Goal: Submit feedback/report problem

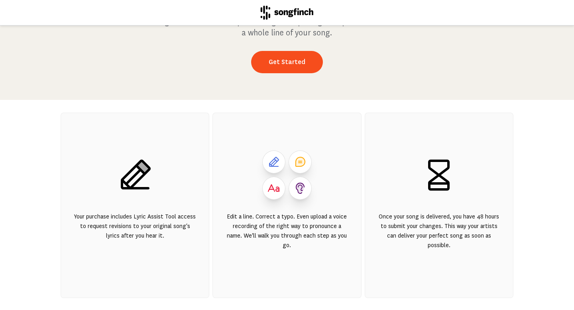
scroll to position [57, 0]
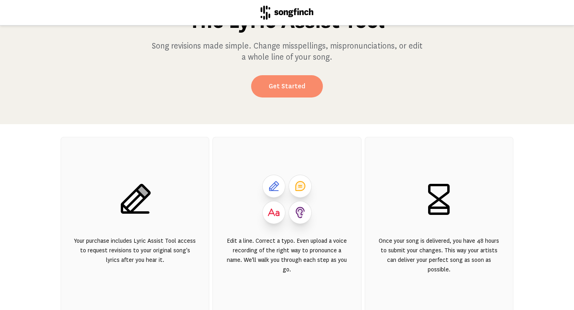
click at [288, 87] on link "Get Started" at bounding box center [287, 86] width 72 height 22
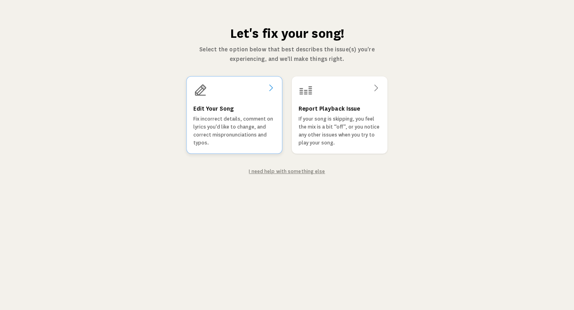
click at [268, 92] on icon at bounding box center [271, 88] width 10 height 10
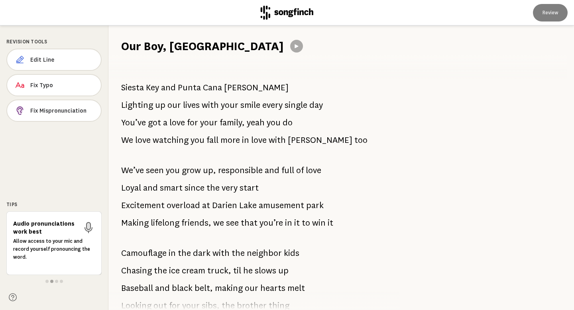
click at [389, 199] on div "Siesta Key and Punta Cana vaca’s Lighting up our lives with your smile every si…" at bounding box center [249, 182] width 282 height 256
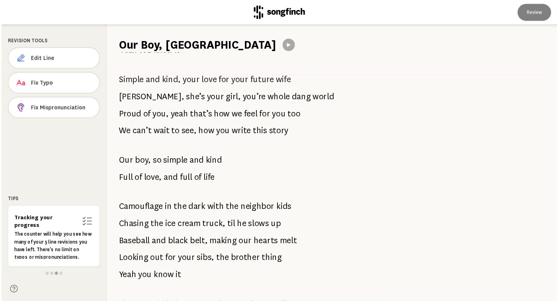
scroll to position [741, 0]
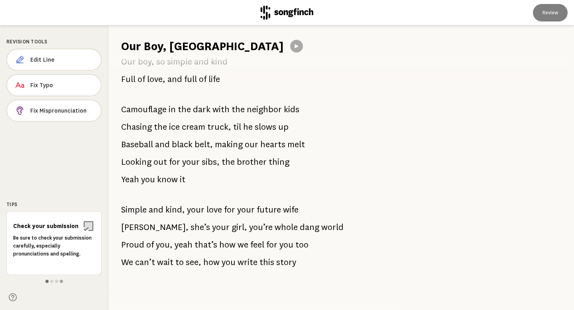
click at [46, 282] on span at bounding box center [46, 281] width 3 height 3
click at [51, 282] on span at bounding box center [51, 281] width 3 height 3
click at [56, 282] on span at bounding box center [56, 281] width 3 height 3
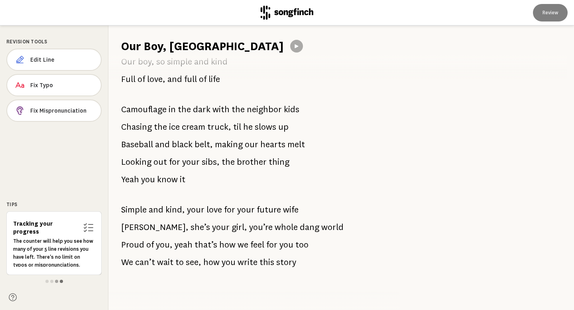
click at [61, 281] on span at bounding box center [61, 281] width 3 height 3
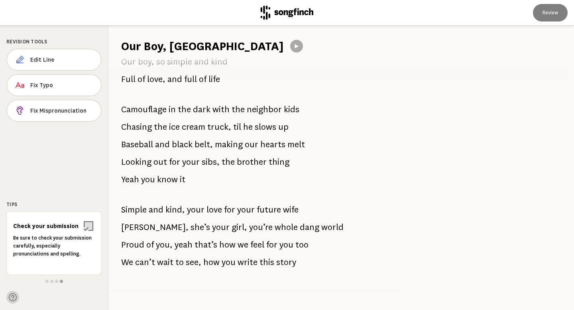
click at [12, 298] on icon at bounding box center [13, 298] width 8 height 8
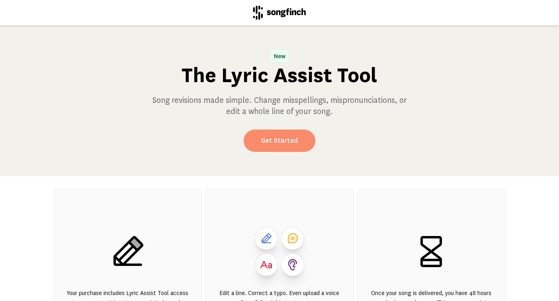
click at [288, 143] on link "Get Started" at bounding box center [280, 140] width 72 height 22
click at [282, 138] on link "Get Started" at bounding box center [280, 140] width 72 height 22
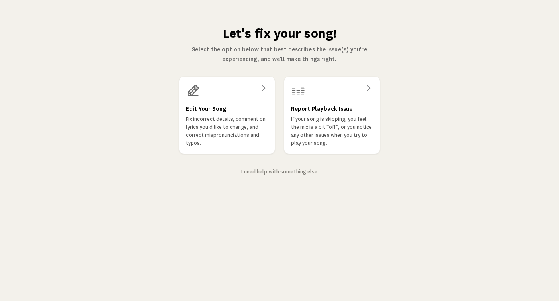
click at [271, 169] on link "I need help with something else" at bounding box center [279, 172] width 76 height 6
click at [221, 104] on h3 "Edit Your Song" at bounding box center [206, 109] width 41 height 10
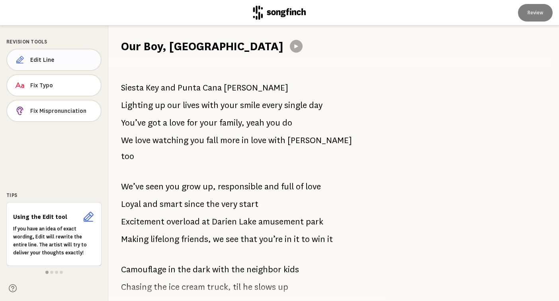
click at [62, 60] on span "Edit Line" at bounding box center [62, 60] width 64 height 8
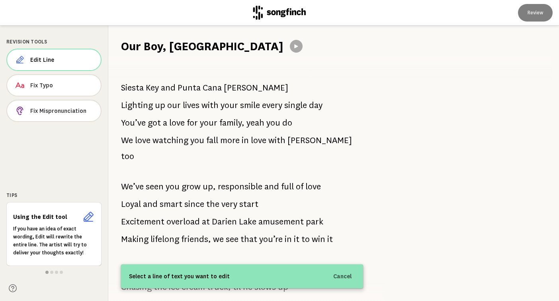
click at [157, 47] on h1 "Our Boy, [GEOGRAPHIC_DATA]" at bounding box center [202, 46] width 163 height 16
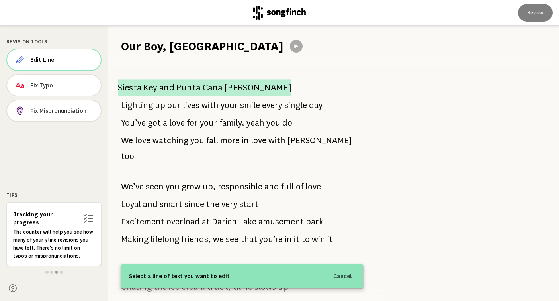
click at [215, 90] on span "Cana" at bounding box center [213, 87] width 20 height 17
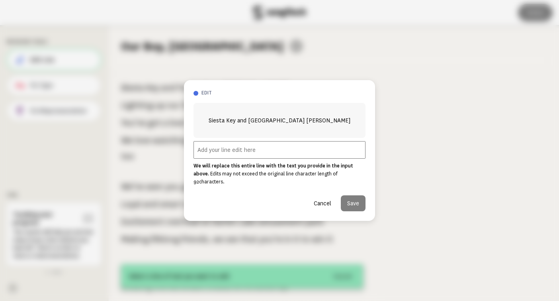
click at [202, 155] on input "text" at bounding box center [280, 150] width 172 height 18
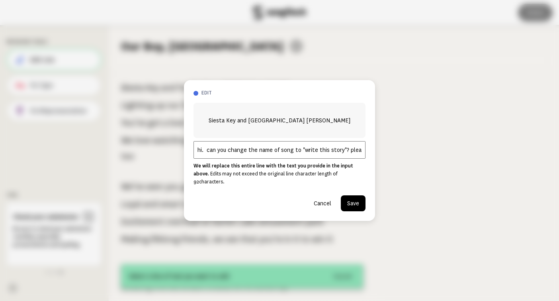
click at [208, 153] on input "hi. can you change the name of song to "write this story"? please. love the son…" at bounding box center [280, 150] width 172 height 18
type input "hi. can you change the name of song to "write this story"? please. love the son…"
click at [353, 202] on button "Save" at bounding box center [353, 203] width 25 height 16
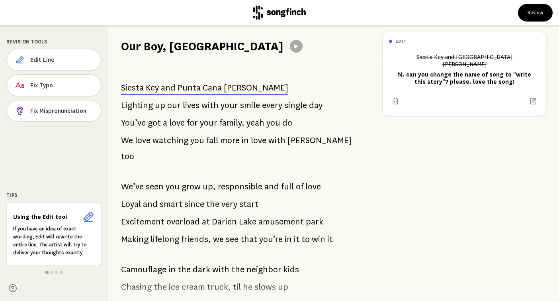
click at [206, 108] on span "with" at bounding box center [210, 105] width 17 height 16
click at [195, 106] on span "lives" at bounding box center [191, 105] width 17 height 16
click at [234, 106] on span "your" at bounding box center [230, 105] width 18 height 16
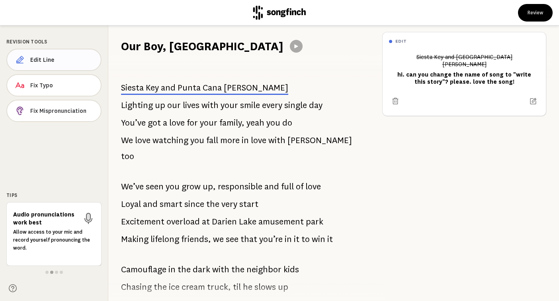
click at [59, 61] on span "Edit Line" at bounding box center [62, 60] width 64 height 8
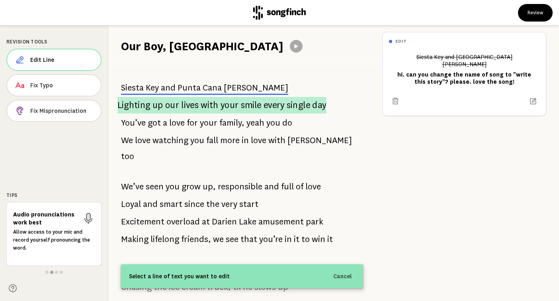
click at [180, 104] on p "Lighting up our lives with your smile every single day" at bounding box center [221, 105] width 209 height 17
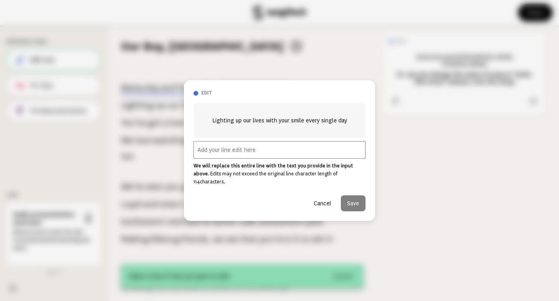
click at [233, 157] on input "text" at bounding box center [280, 150] width 172 height 18
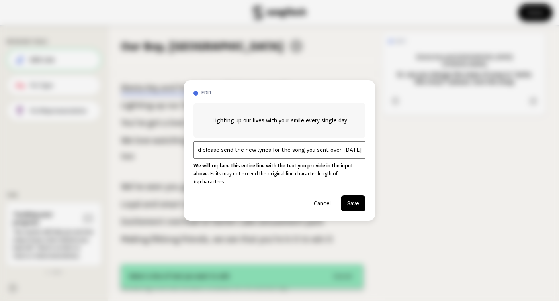
scroll to position [0, 8]
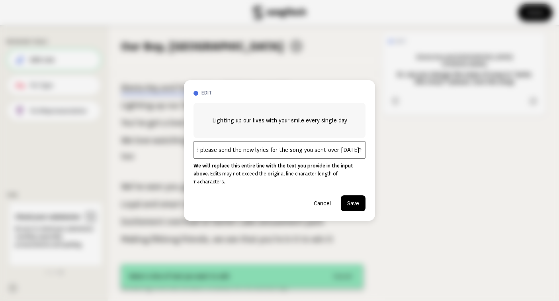
click at [202, 155] on input "and please send the new lyrics for the song you sent over [DATE]?" at bounding box center [280, 150] width 172 height 18
type input "and please send the new lyrics for the song you sent over [DATE]?"
click at [358, 200] on button "Save" at bounding box center [353, 203] width 25 height 16
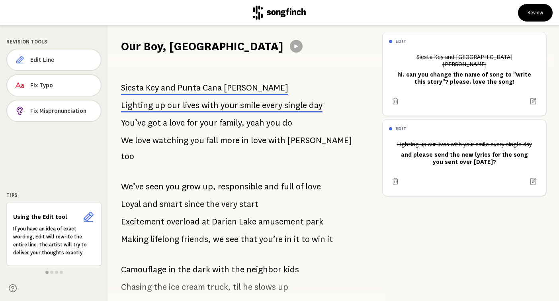
click at [345, 113] on div "Siesta Key and [GEOGRAPHIC_DATA] [PERSON_NAME] Lighting up our lives with your …" at bounding box center [242, 177] width 268 height 247
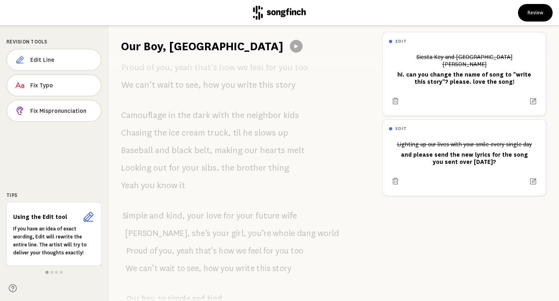
scroll to position [751, 0]
